Goal: Transaction & Acquisition: Book appointment/travel/reservation

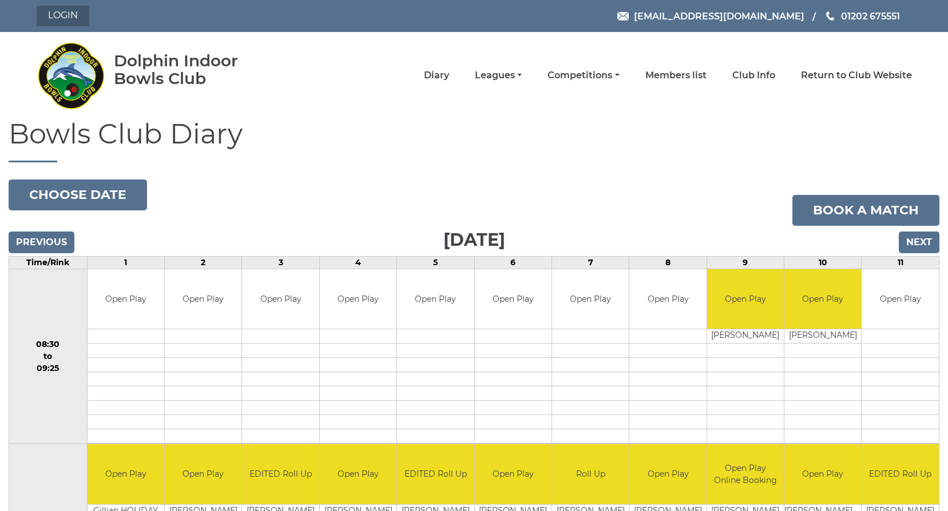
click at [48, 9] on link "Login" at bounding box center [63, 16] width 53 height 21
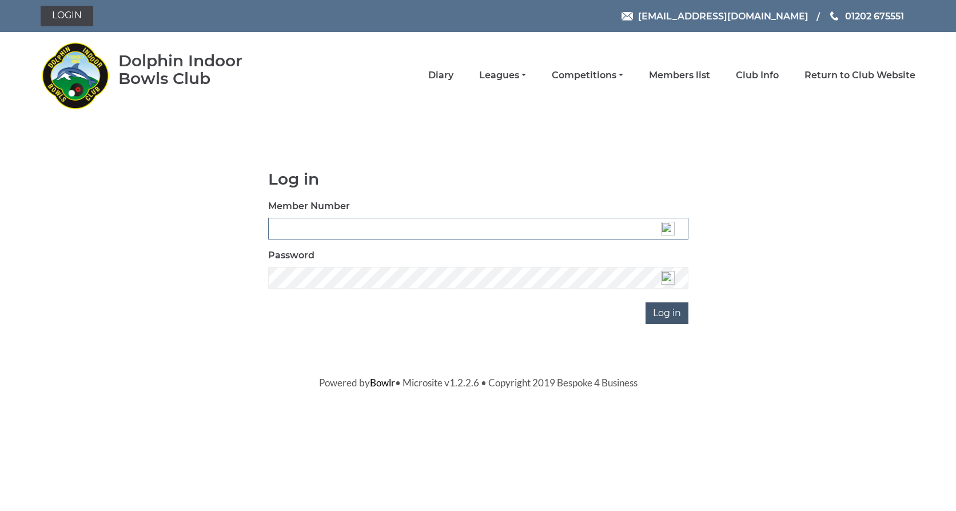
type input "3537"
click at [658, 316] on input "Log in" at bounding box center [667, 314] width 43 height 22
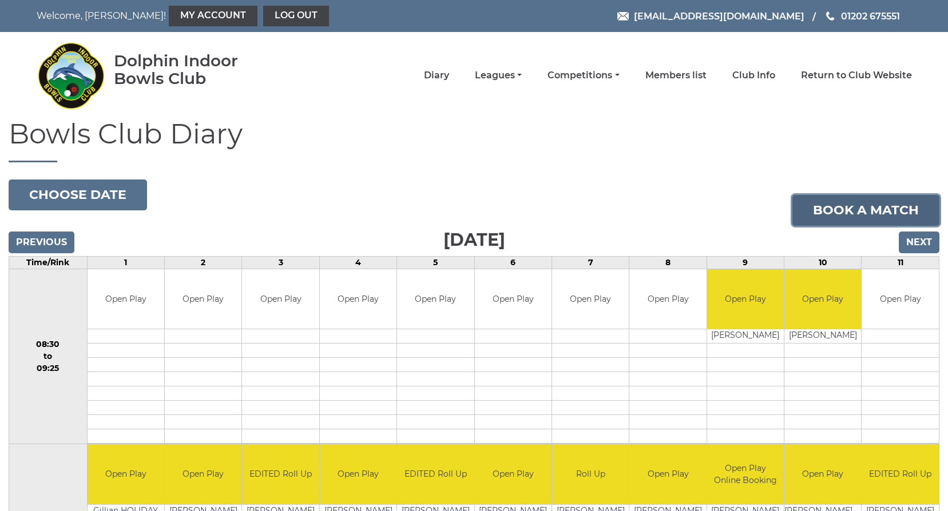
click at [822, 214] on link "Book a match" at bounding box center [865, 210] width 147 height 31
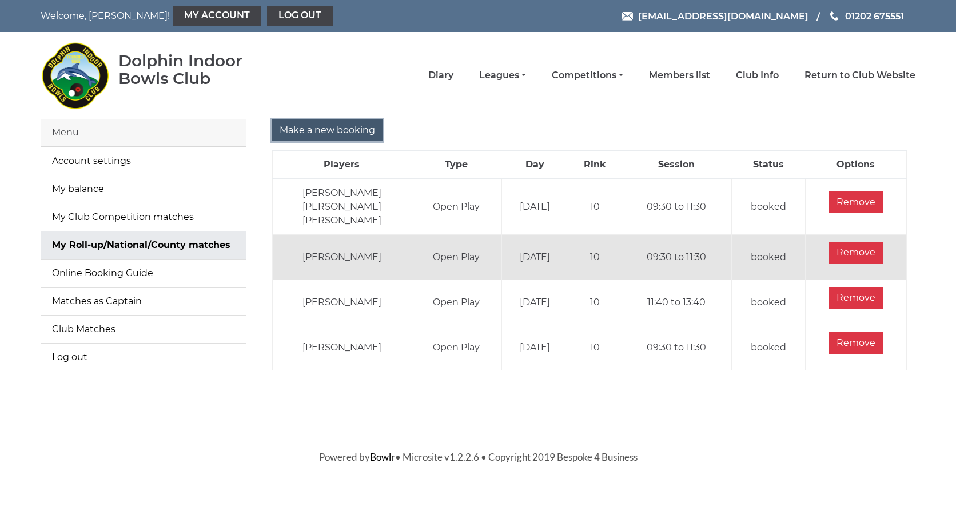
click at [329, 124] on input "Make a new booking" at bounding box center [327, 131] width 110 height 22
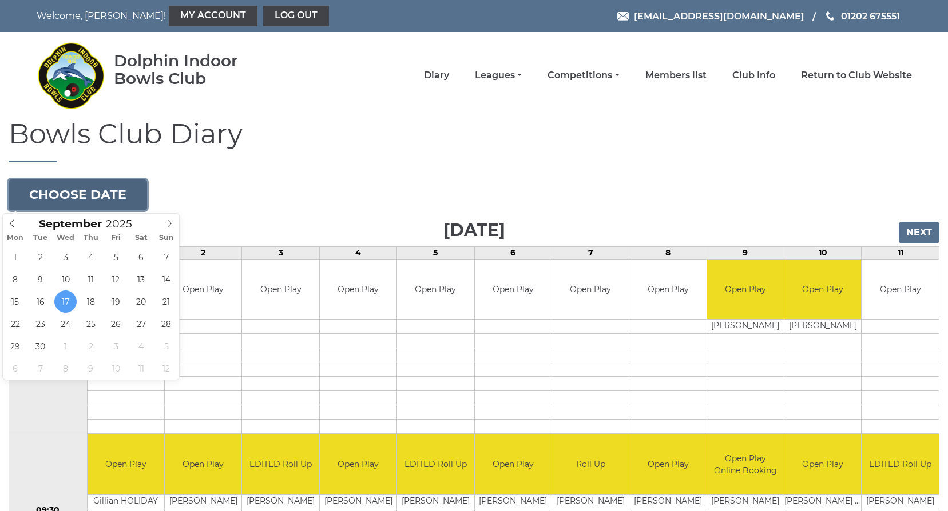
click at [63, 190] on button "Choose date" at bounding box center [78, 195] width 138 height 31
type input "2025-10-02"
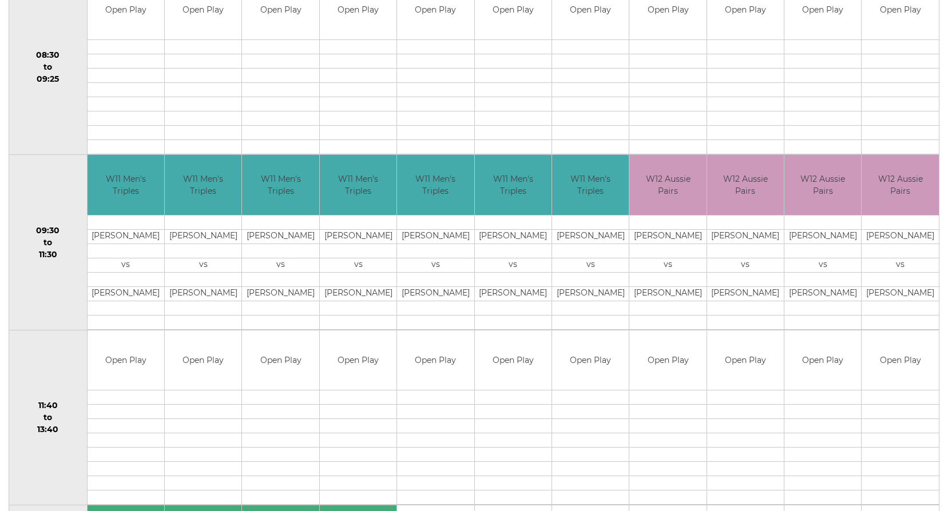
scroll to position [57, 0]
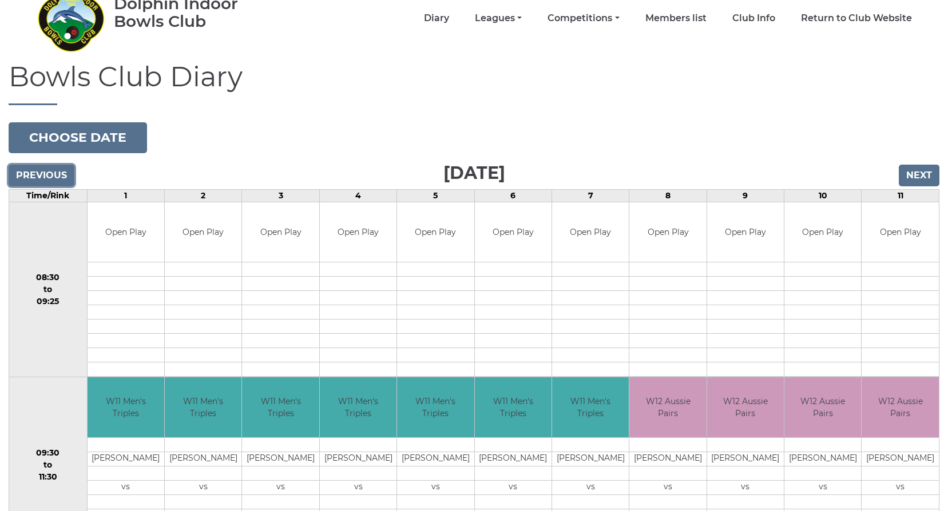
click at [33, 170] on input "Previous" at bounding box center [42, 176] width 66 height 22
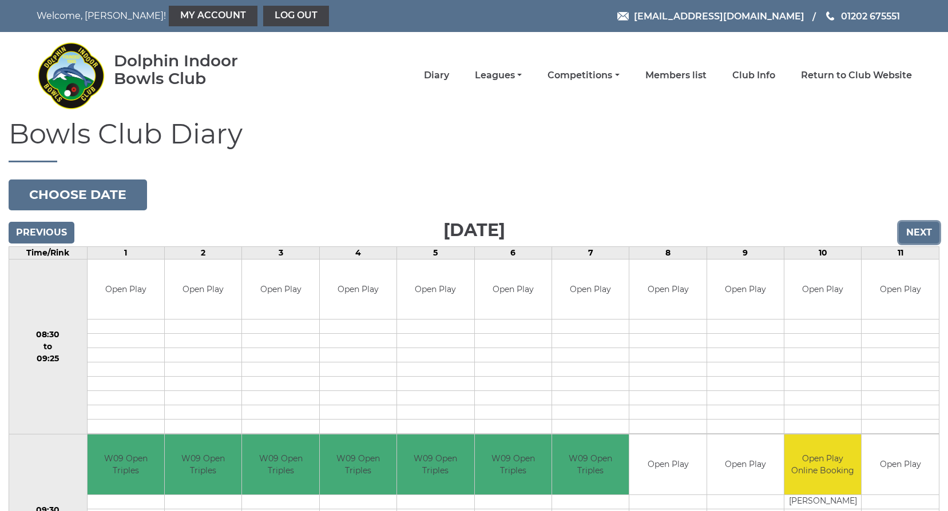
click at [927, 229] on input "Next" at bounding box center [919, 233] width 41 height 22
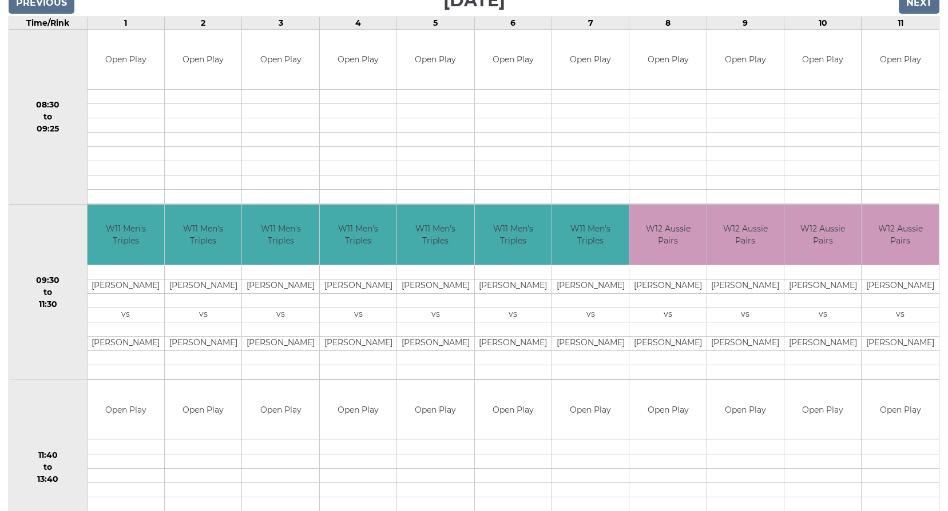
scroll to position [172, 0]
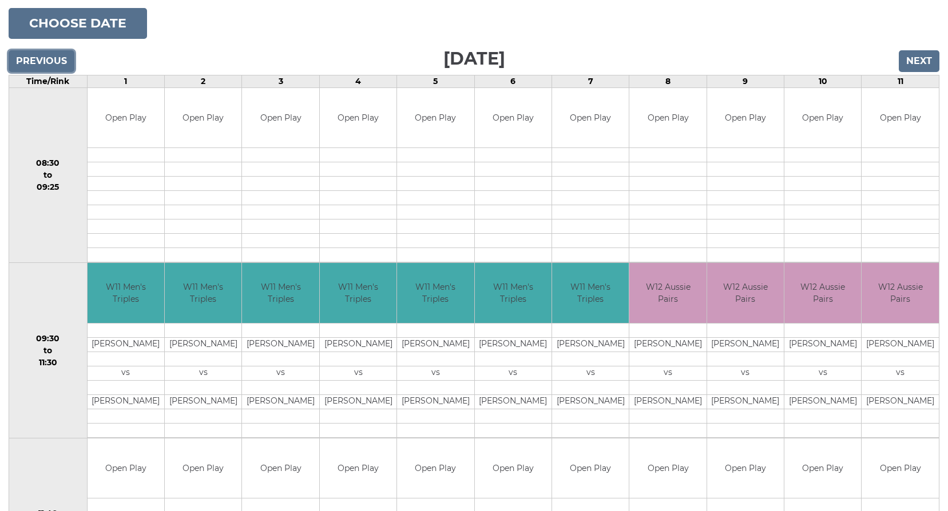
click at [33, 61] on input "Previous" at bounding box center [42, 61] width 66 height 22
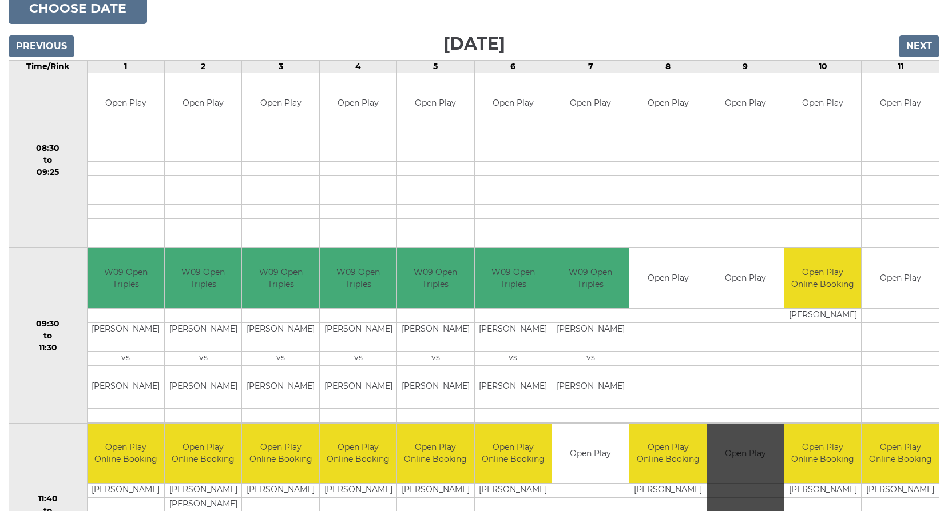
scroll to position [172, 0]
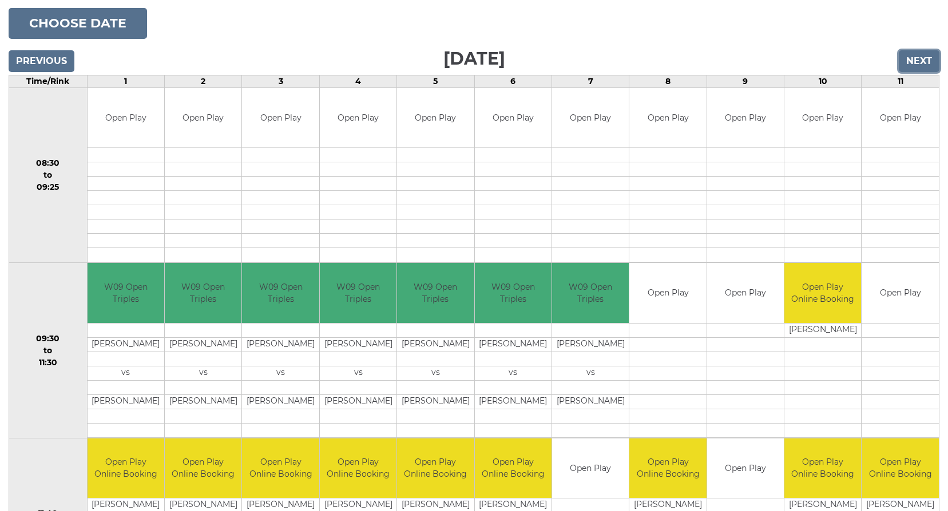
click at [924, 58] on input "Next" at bounding box center [919, 61] width 41 height 22
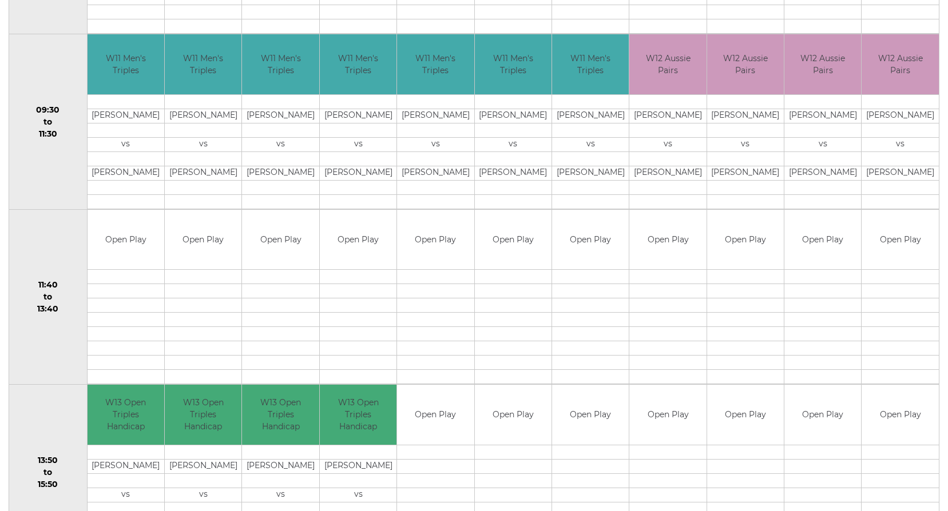
scroll to position [57, 0]
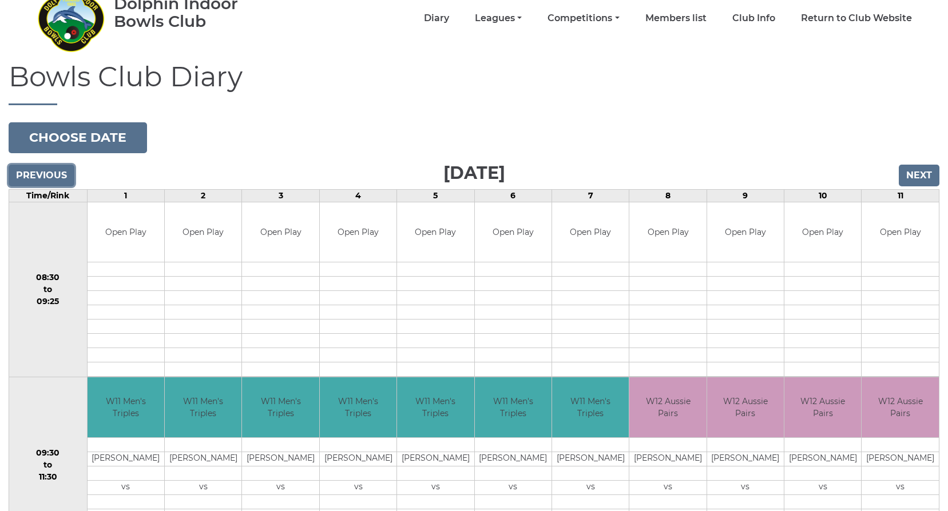
click at [46, 173] on input "Previous" at bounding box center [42, 176] width 66 height 22
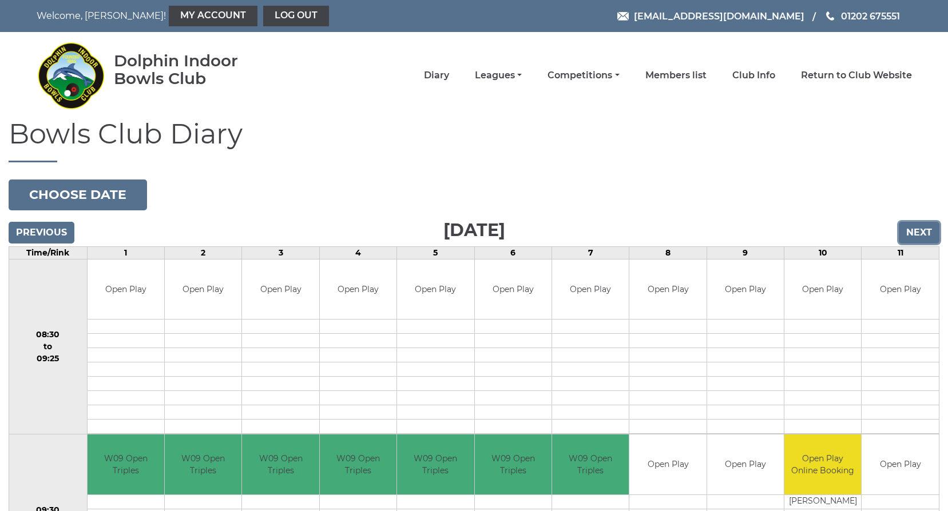
click at [919, 233] on input "Next" at bounding box center [919, 233] width 41 height 22
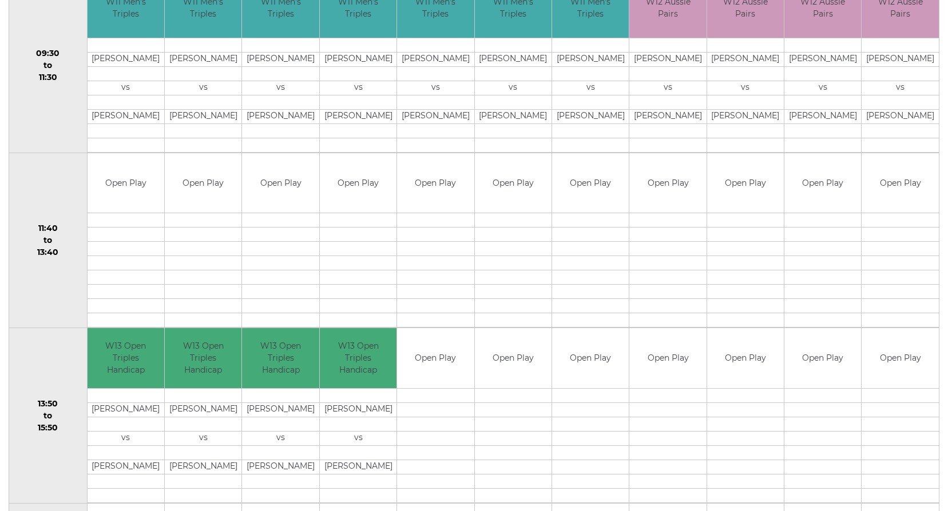
scroll to position [458, 0]
click at [823, 316] on td at bounding box center [822, 320] width 77 height 14
click at [823, 317] on td at bounding box center [822, 320] width 77 height 14
click at [883, 317] on td at bounding box center [899, 320] width 77 height 14
click at [836, 323] on td at bounding box center [822, 320] width 77 height 14
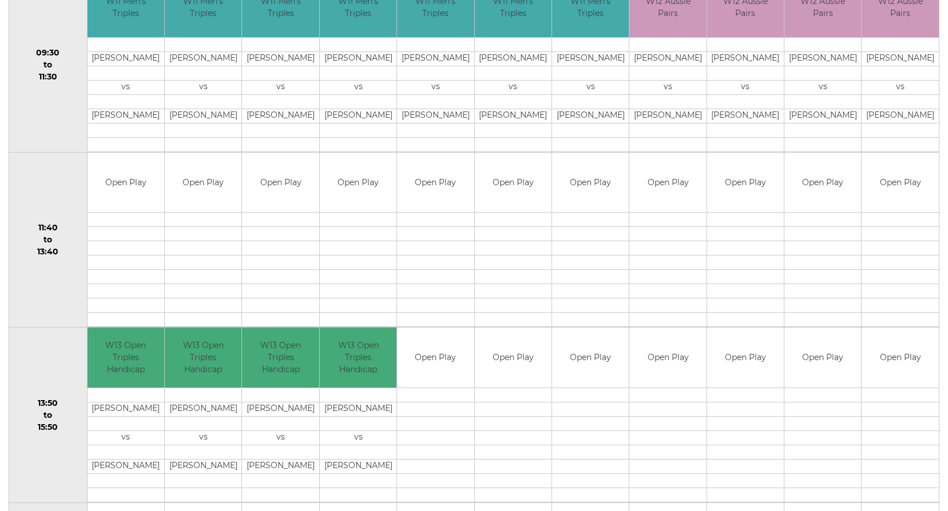
drag, startPoint x: 824, startPoint y: 319, endPoint x: 744, endPoint y: 316, distance: 79.5
click at [744, 316] on td at bounding box center [745, 320] width 77 height 14
click at [821, 320] on td at bounding box center [822, 320] width 77 height 14
click at [865, 320] on td at bounding box center [899, 320] width 77 height 14
click at [819, 321] on td at bounding box center [822, 320] width 77 height 14
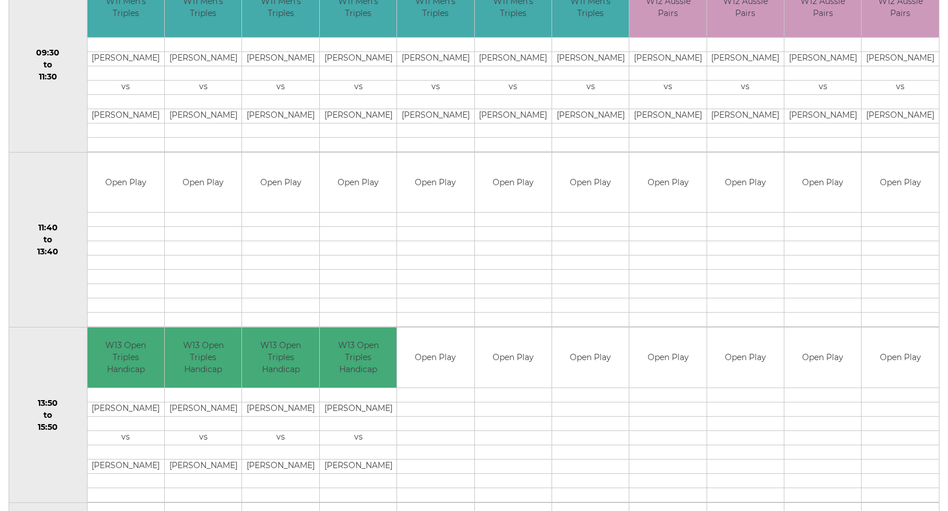
click at [875, 320] on td at bounding box center [899, 320] width 77 height 14
click at [833, 321] on td at bounding box center [822, 320] width 77 height 14
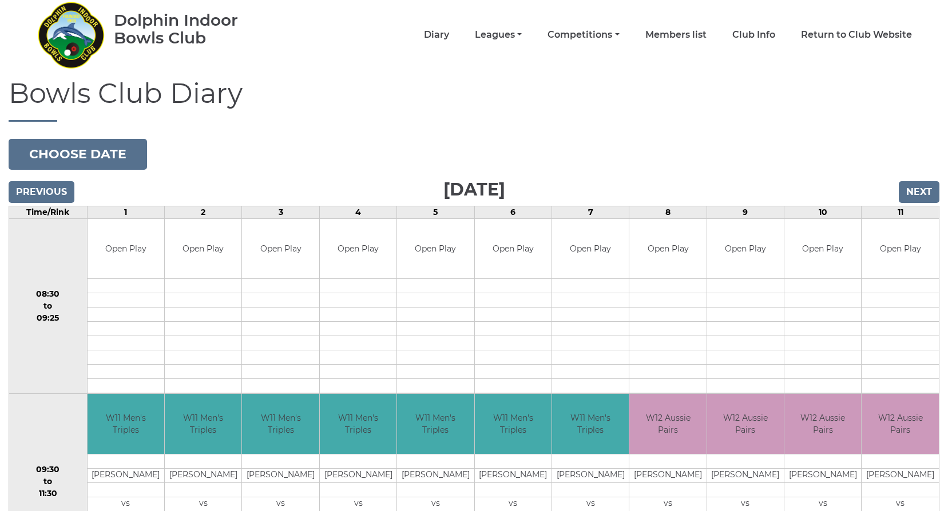
scroll to position [0, 0]
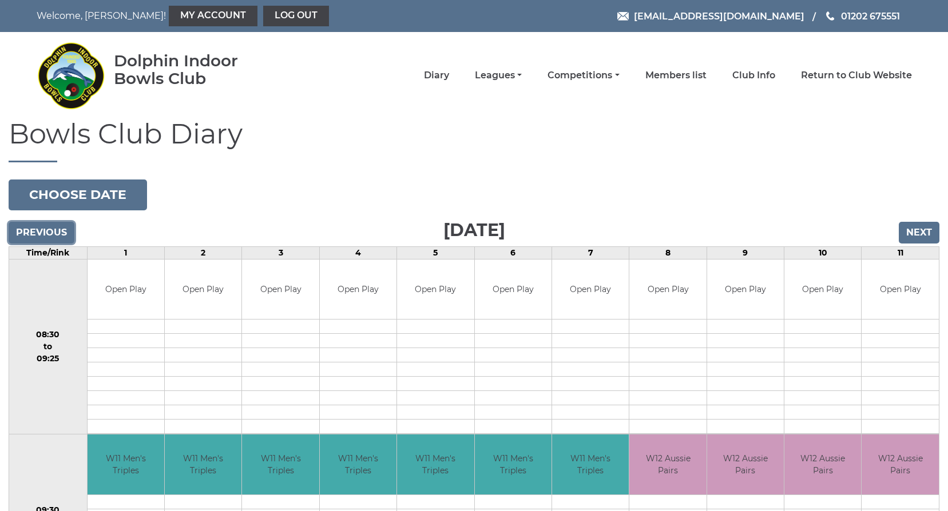
click at [57, 234] on input "Previous" at bounding box center [42, 233] width 66 height 22
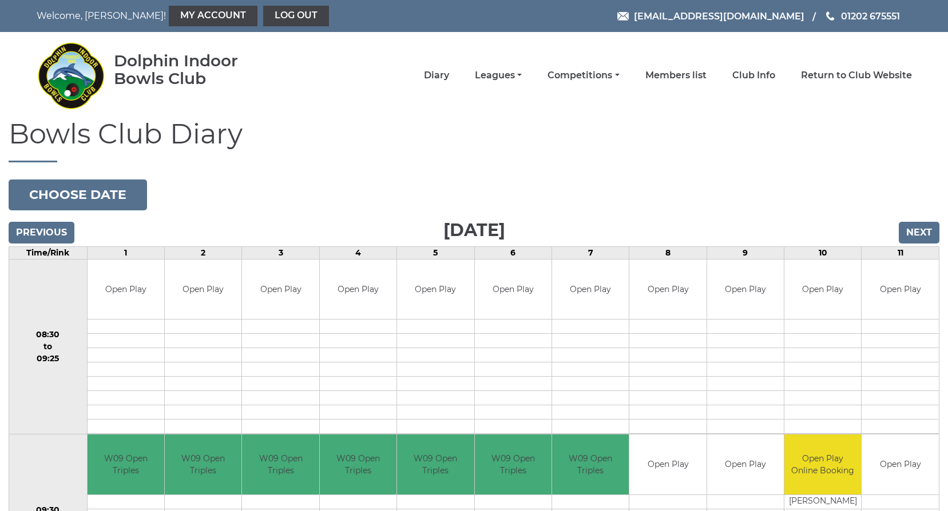
click at [924, 236] on input "Next" at bounding box center [919, 233] width 41 height 22
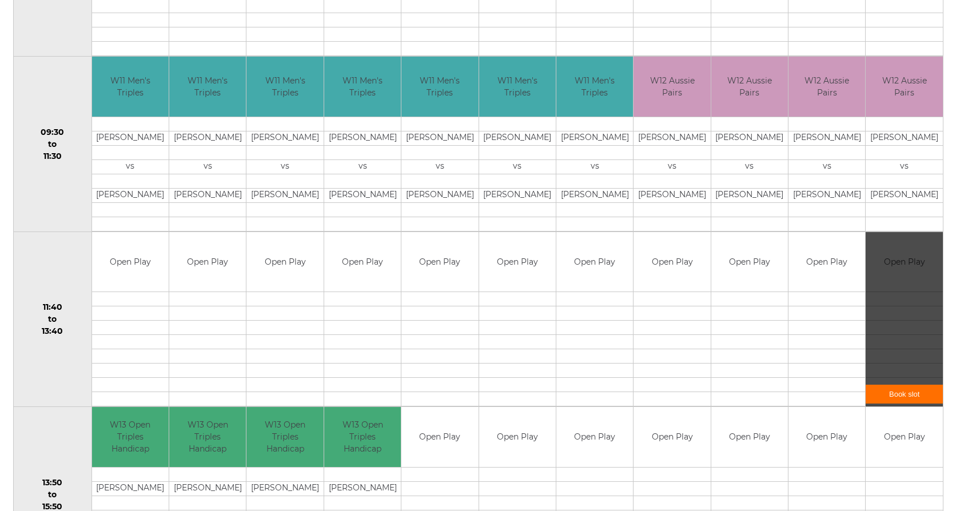
scroll to position [458, 0]
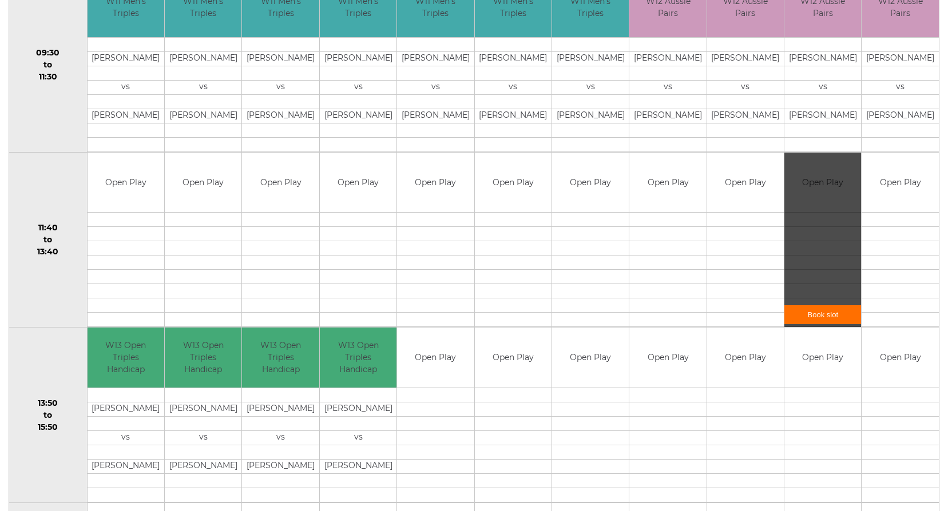
click at [816, 320] on link "Book slot" at bounding box center [822, 314] width 77 height 19
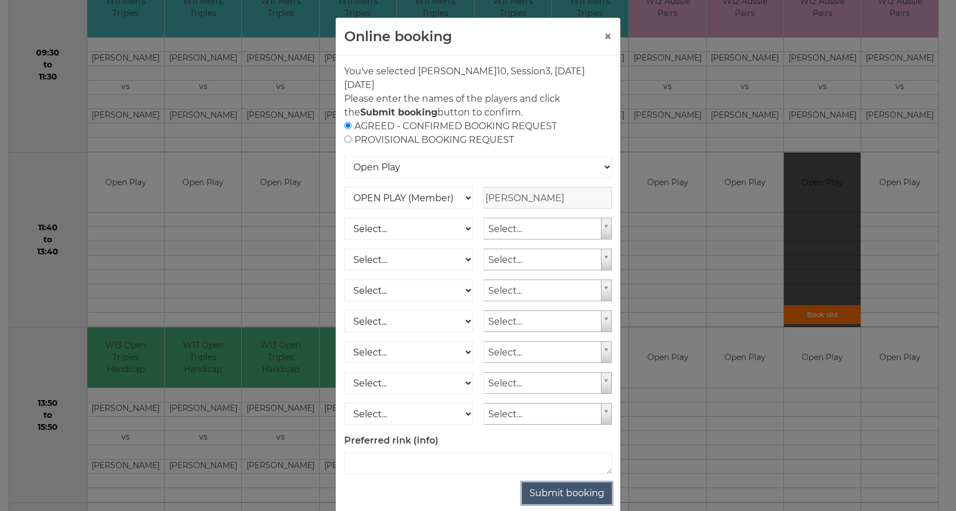
click at [553, 492] on button "Submit booking" at bounding box center [567, 494] width 90 height 22
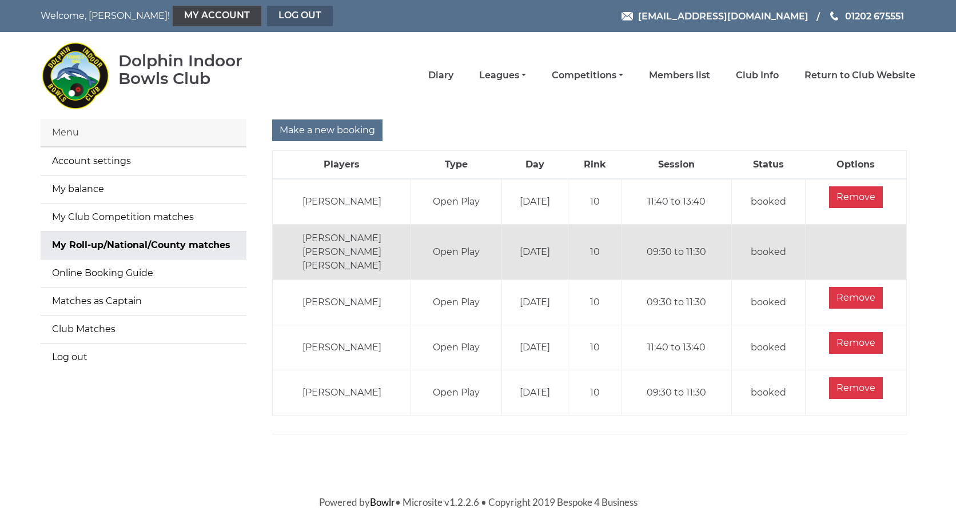
click at [274, 12] on link "Log out" at bounding box center [300, 16] width 66 height 21
